Goal: Understand process/instructions

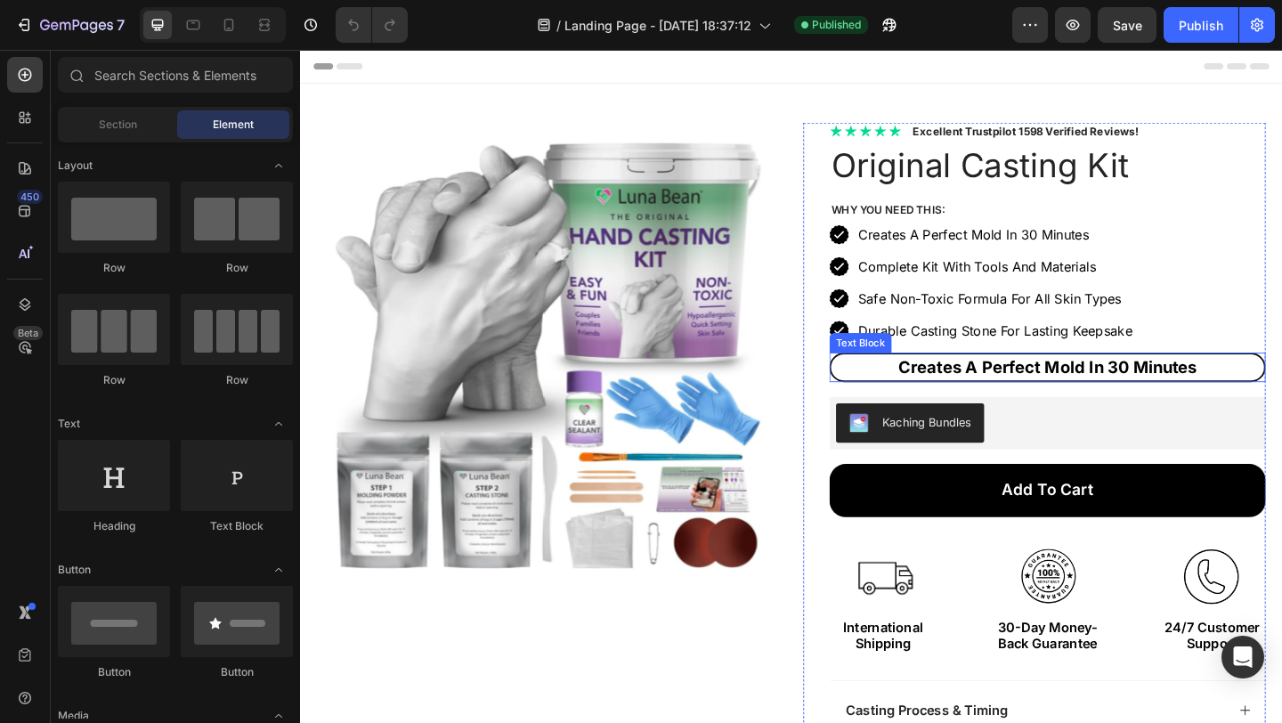
click at [1210, 398] on p "Creates A Perfect Mold In 30 Minutes" at bounding box center [1113, 395] width 467 height 25
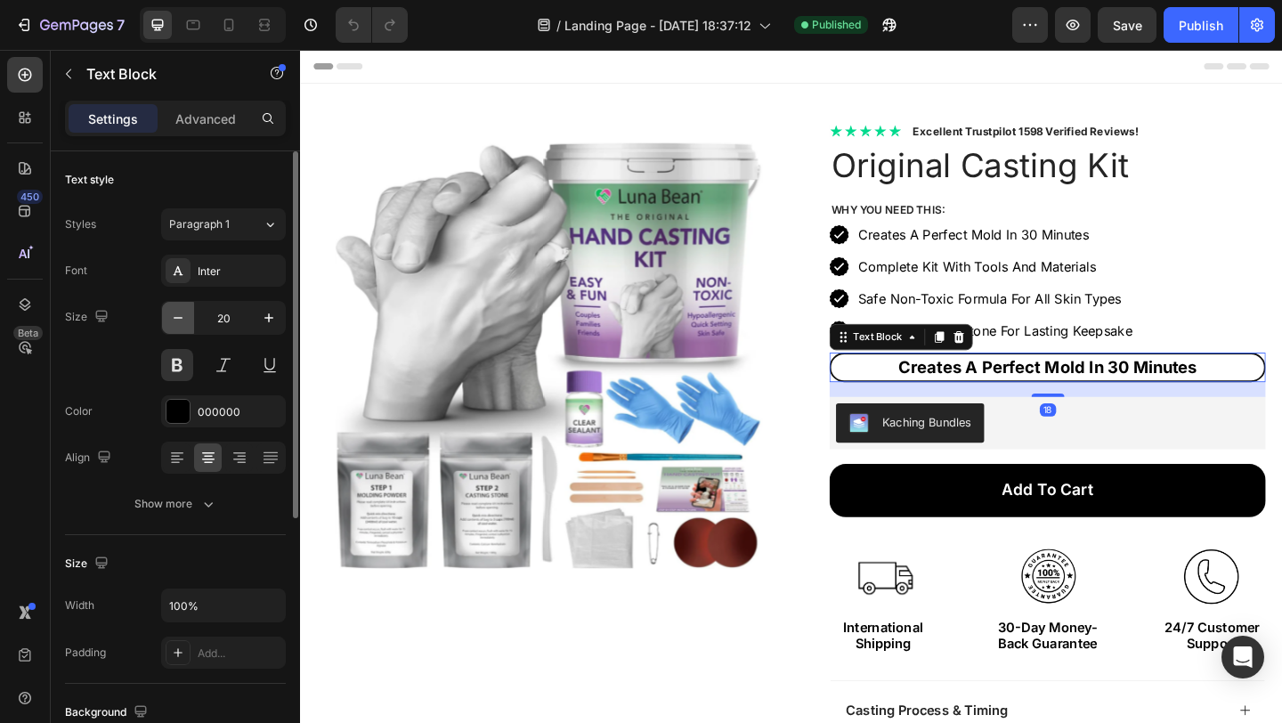
click at [185, 317] on icon "button" at bounding box center [178, 318] width 18 height 18
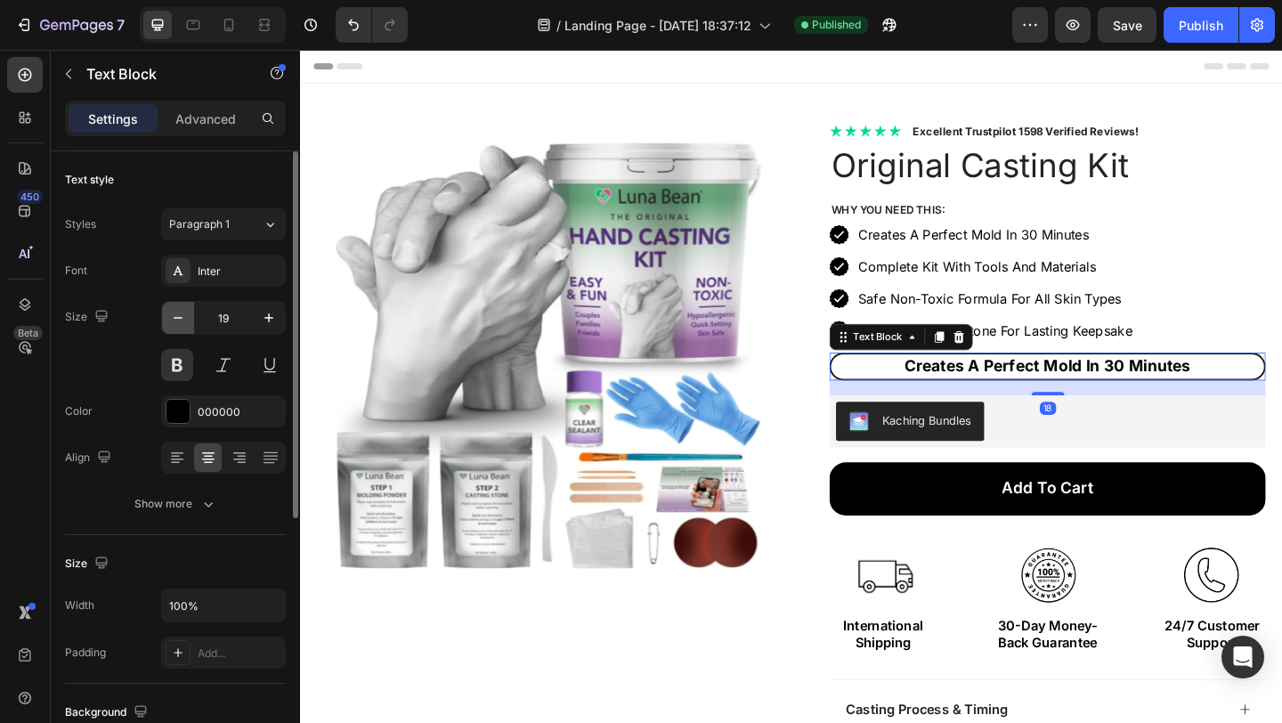
click at [185, 317] on icon "button" at bounding box center [178, 318] width 18 height 18
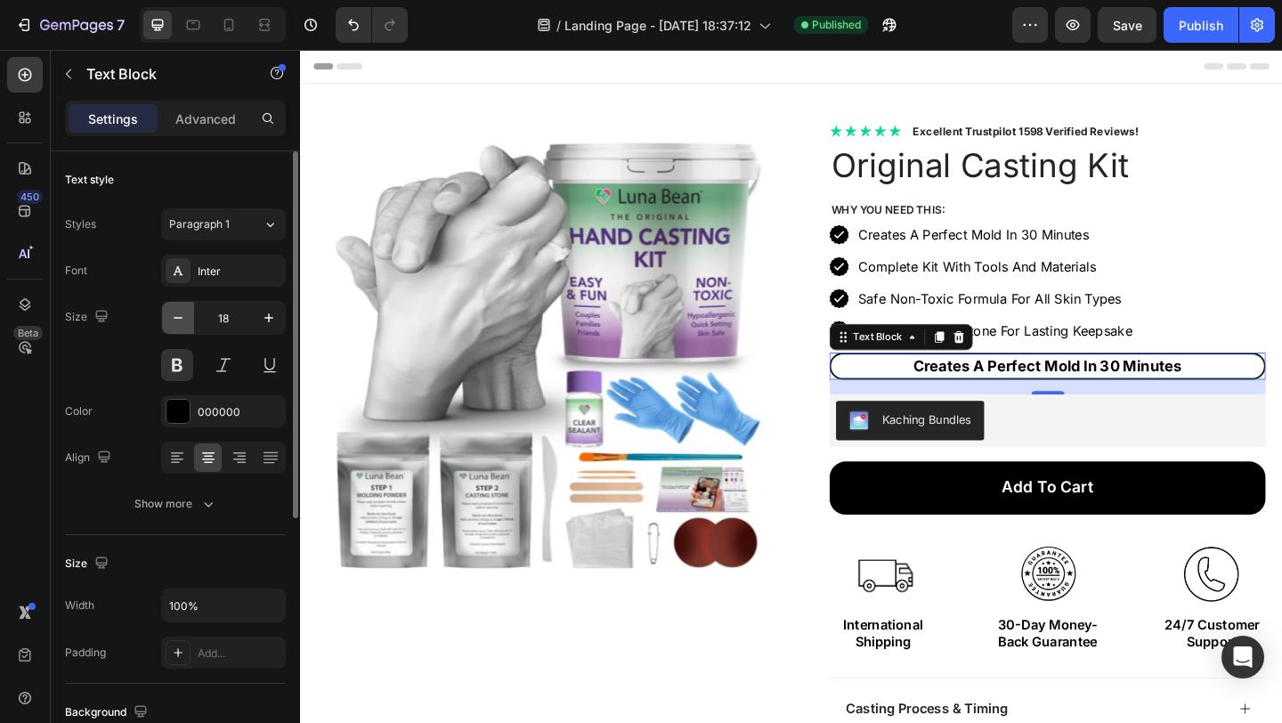
click at [185, 317] on icon "button" at bounding box center [178, 318] width 18 height 18
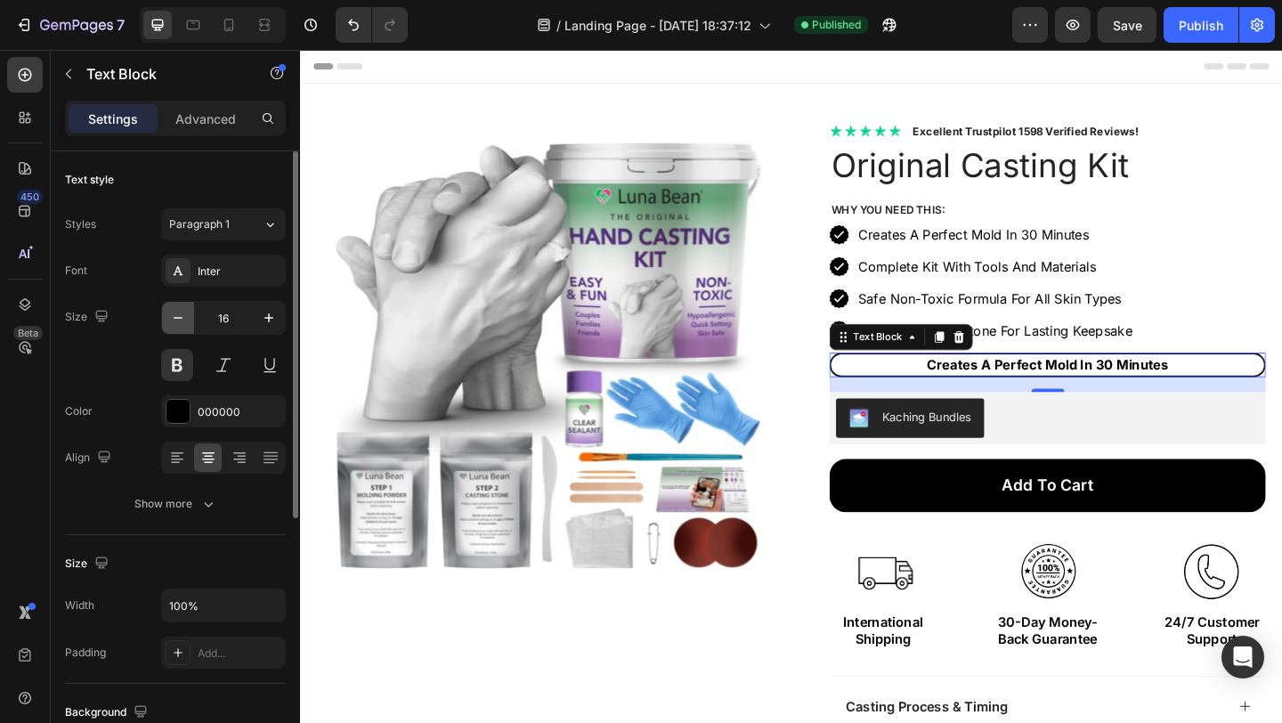
click at [185, 317] on icon "button" at bounding box center [178, 318] width 18 height 18
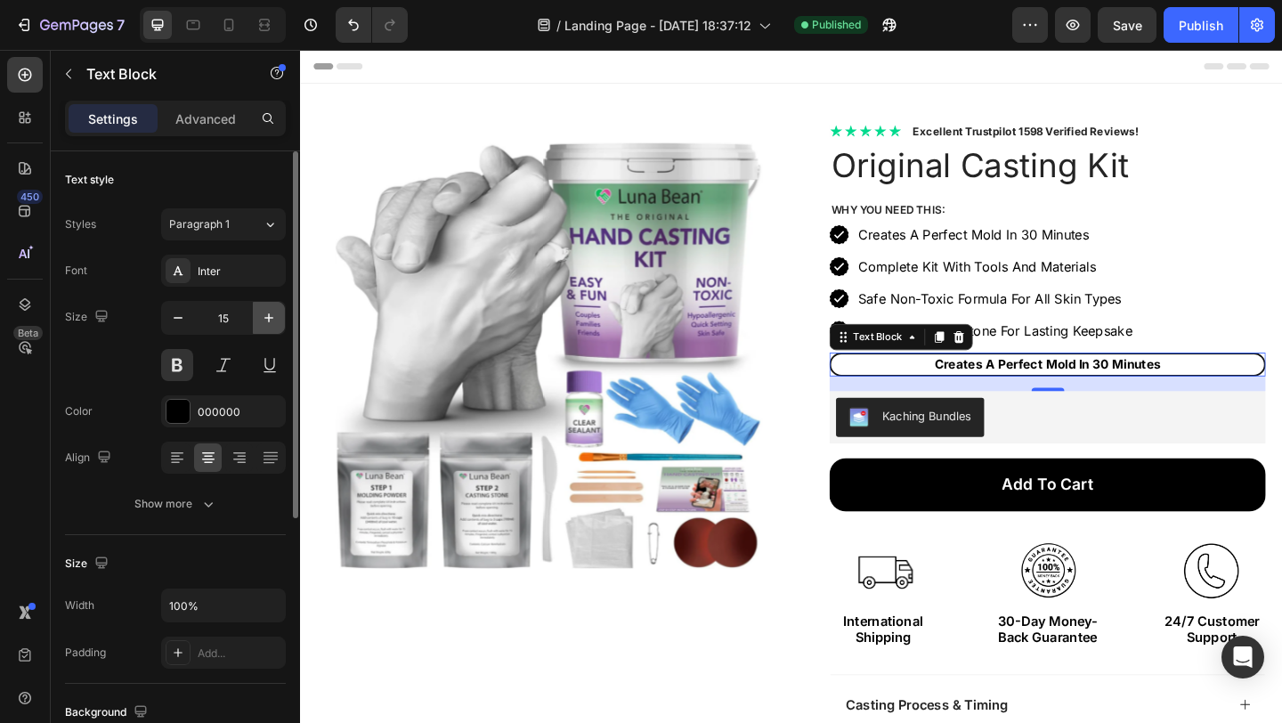
click at [258, 318] on button "button" at bounding box center [269, 318] width 32 height 32
type input "16"
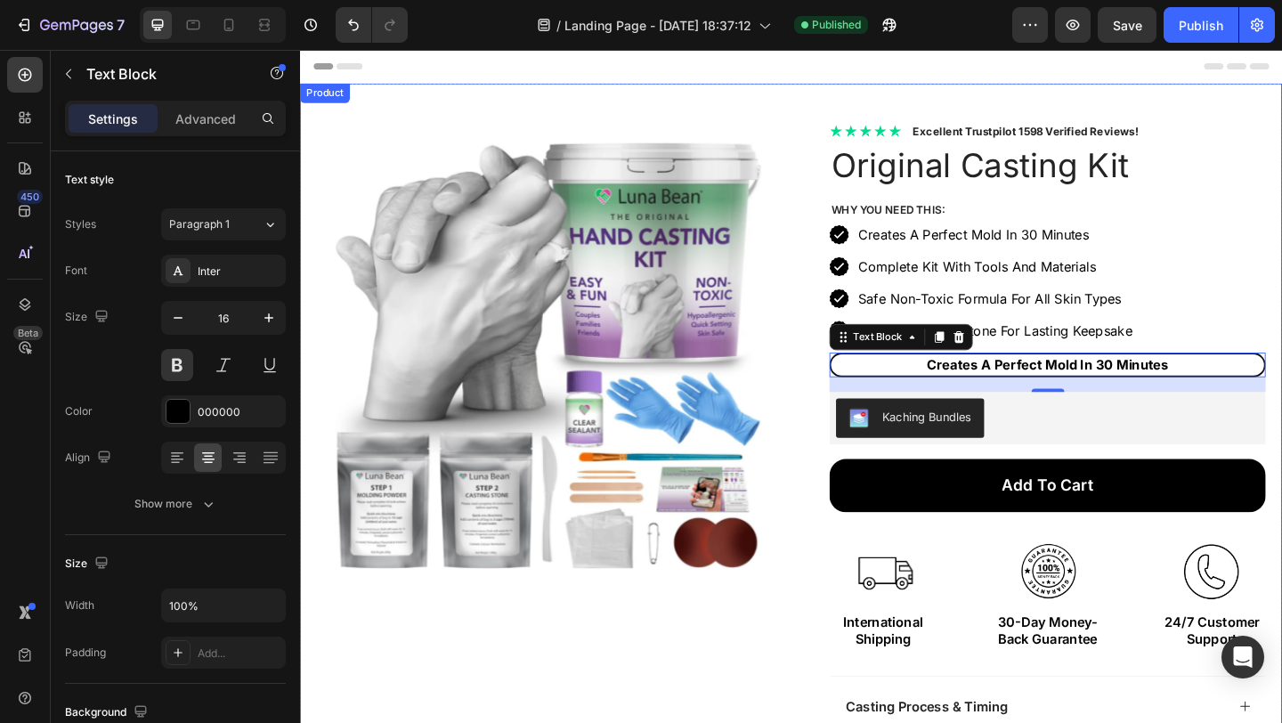
click at [792, 713] on div "Product Images Row" at bounding box center [569, 529] width 503 height 800
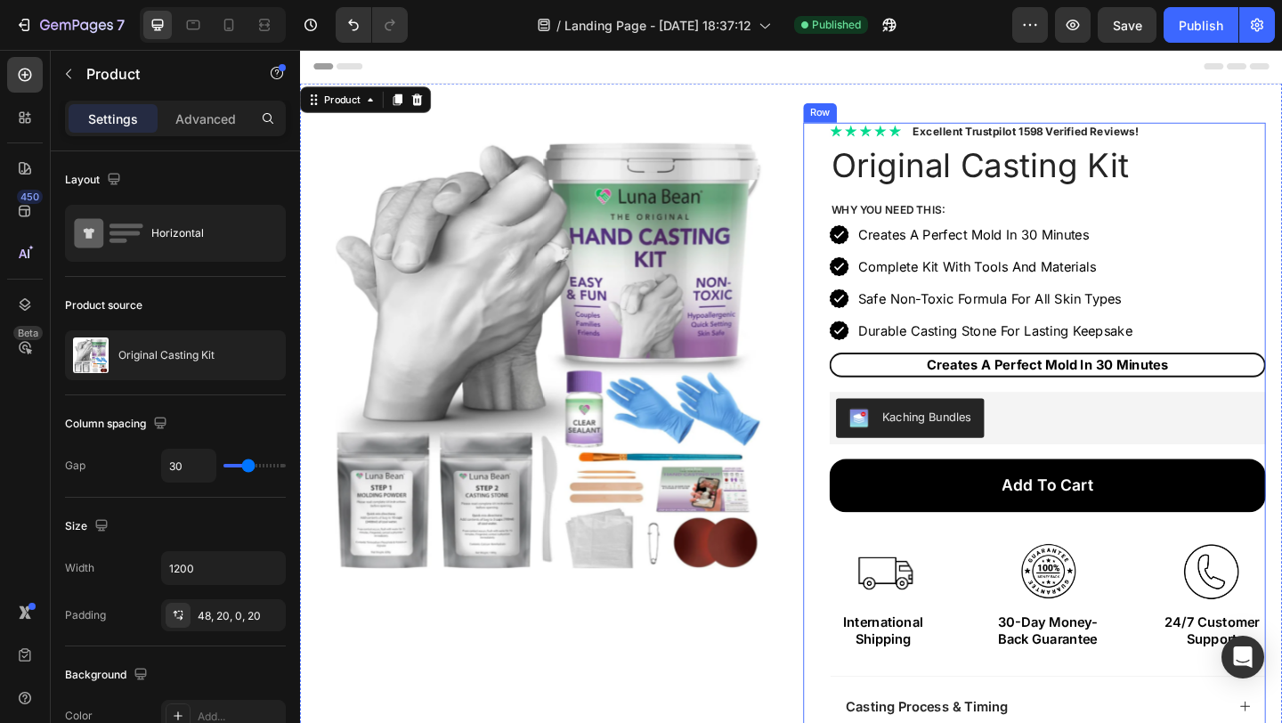
scroll to position [223, 0]
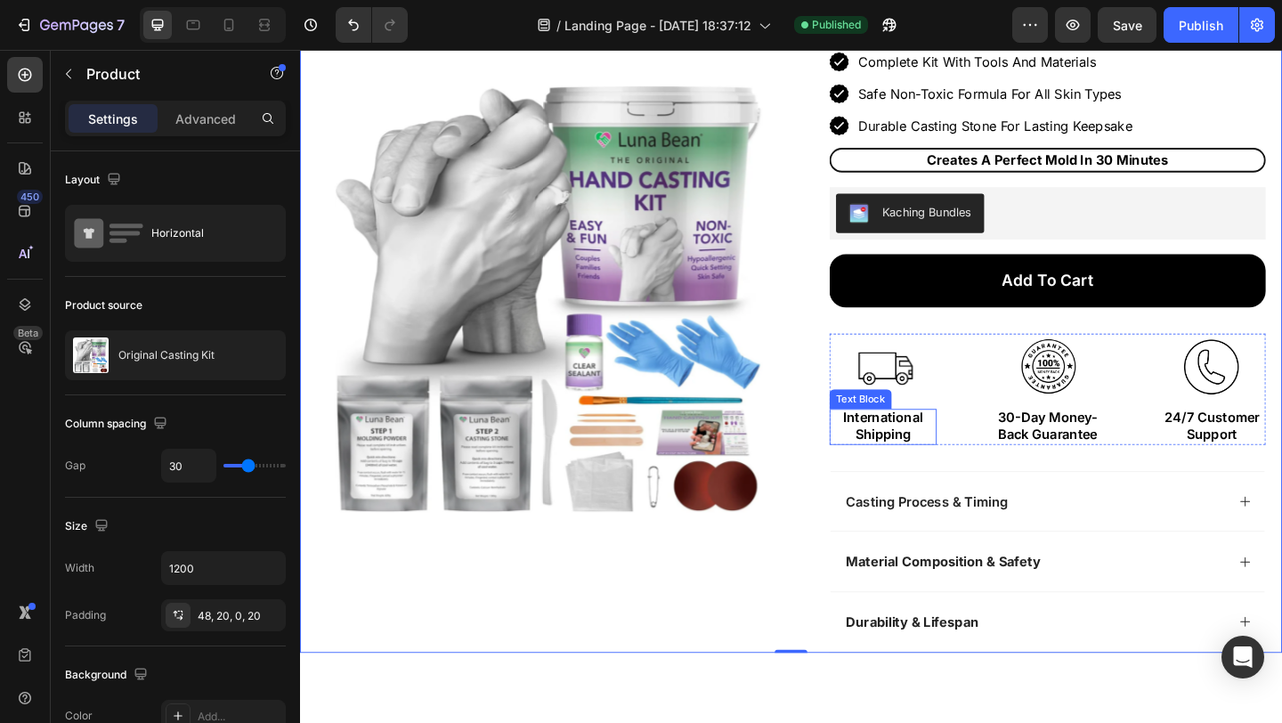
click at [910, 463] on p "International Shipping" at bounding box center [934, 459] width 113 height 37
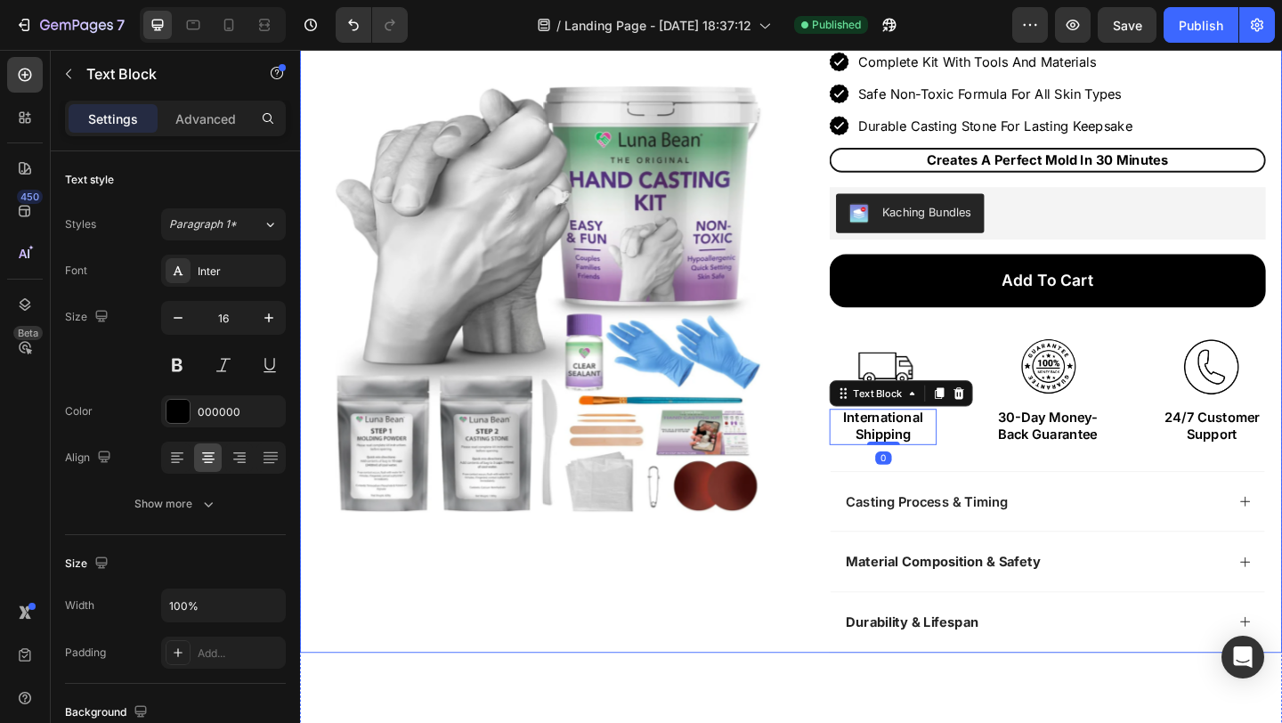
click at [833, 641] on div "Product Images Row Icon Icon Icon Icon Icon Icon List Excellent Trustpilot 1598…" at bounding box center [834, 285] width 1068 height 842
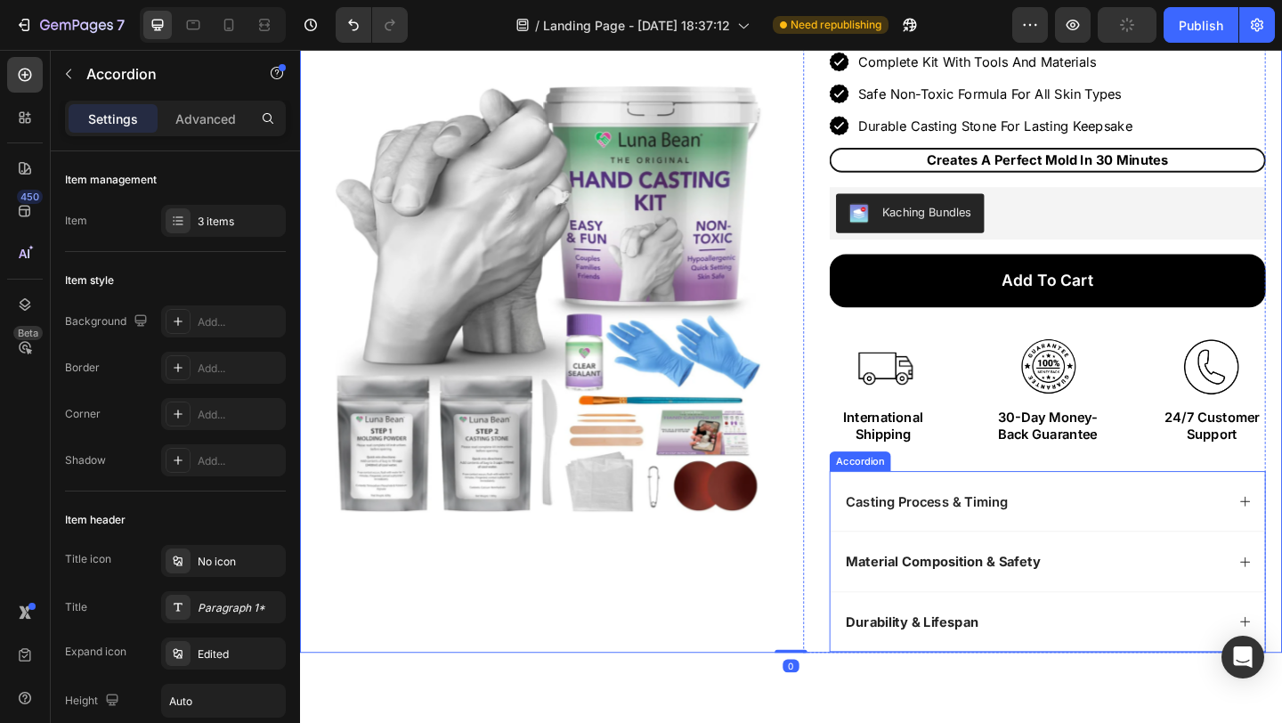
click at [1012, 539] on p "Casting Process & Timing" at bounding box center [982, 541] width 176 height 19
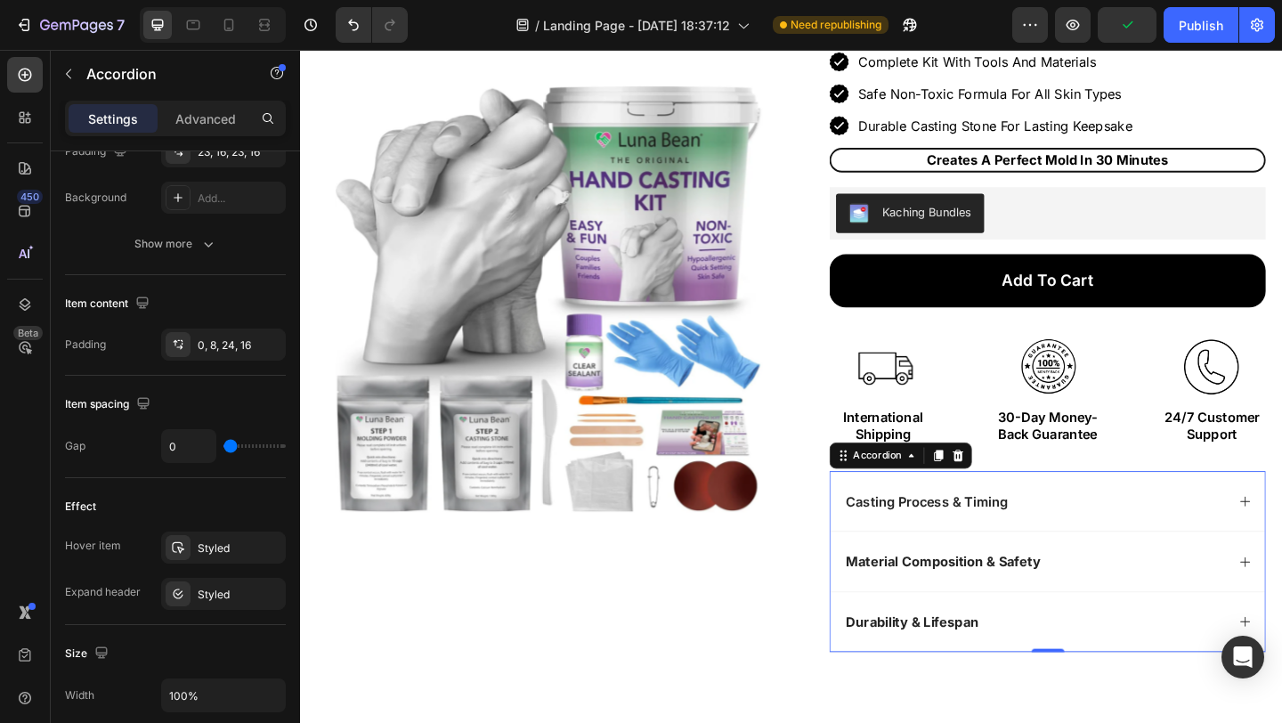
scroll to position [1073, 0]
